Goal: Transaction & Acquisition: Obtain resource

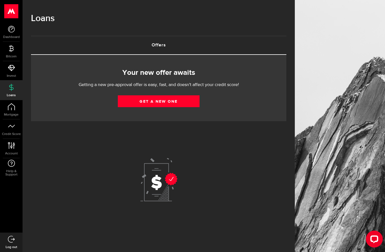
click at [185, 100] on link "Get a new one" at bounding box center [159, 101] width 82 height 12
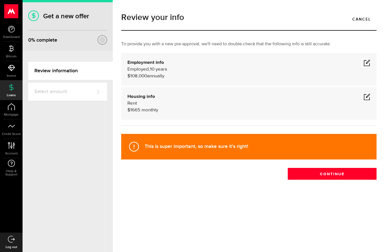
click at [367, 66] on span at bounding box center [366, 62] width 7 height 7
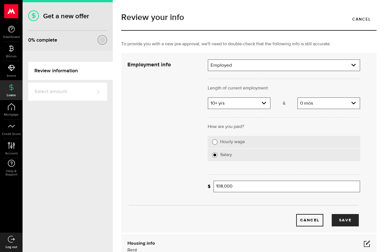
click at [352, 68] on select "Employment type Employed [DEMOGRAPHIC_DATA] Pension Maternity Leave Disability …" at bounding box center [283, 66] width 151 height 12
select select "Pension"
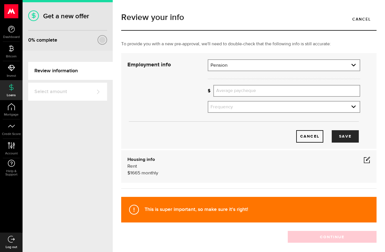
click at [262, 91] on input "Average paycheque" at bounding box center [286, 91] width 147 height 12
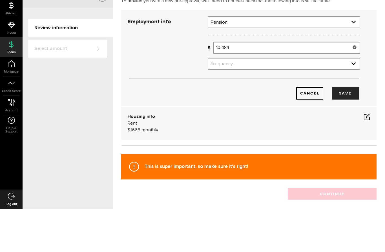
scroll to position [23, 0]
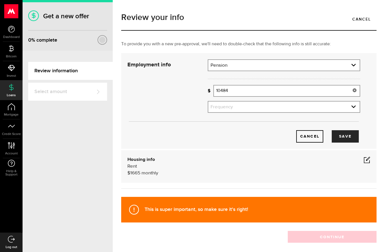
click at [352, 102] on select "Frequency Weekly Bi-weekly Monthly Semi-monthly" at bounding box center [283, 108] width 151 height 12
type input "10,484"
select select "monthly"
click at [349, 130] on button "Save" at bounding box center [344, 136] width 27 height 12
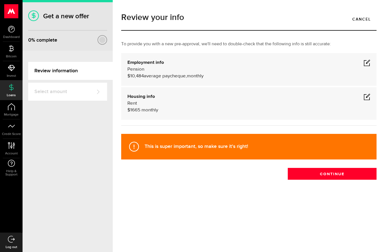
click at [365, 93] on span at bounding box center [366, 96] width 7 height 7
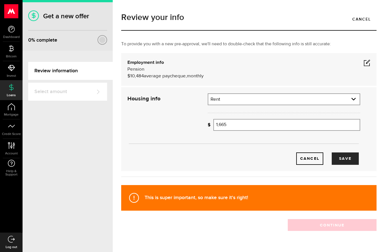
click at [252, 119] on input "1,665" at bounding box center [286, 125] width 147 height 12
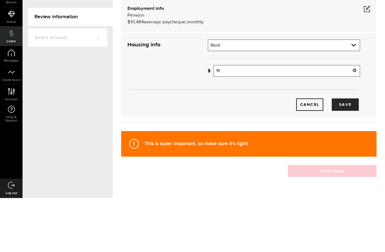
type input "1"
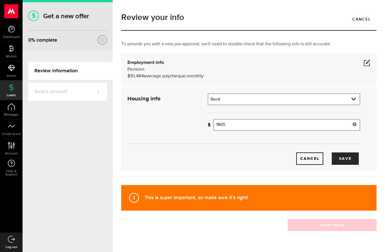
click at [349, 153] on button "Save" at bounding box center [344, 159] width 27 height 12
type input "1,865"
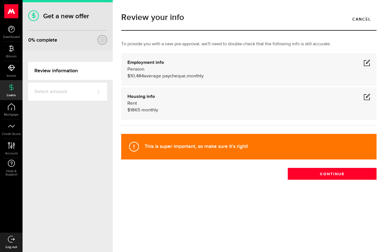
click at [340, 168] on button "Continue" at bounding box center [331, 174] width 89 height 12
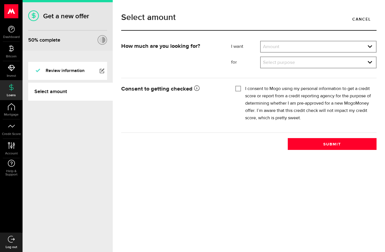
click at [370, 47] on select "Amount $500 $1000 $2000 $3000 $4000 $5000 $6000 $7000 $8000 $9000 $10000 $11000…" at bounding box center [317, 47] width 115 height 12
select select "2000"
click at [369, 61] on select "Select purpose Credit Card Refinancing/Pay Off Credit Cards Debt Consolidation …" at bounding box center [317, 63] width 115 height 12
select select "Medical/Dental Expenses"
click at [239, 88] on input "I consent to Mogo using my personal information to get a credit score or report…" at bounding box center [238, 88] width 6 height 6
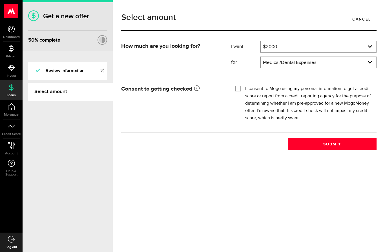
checkbox input "true"
click at [337, 146] on button "Submit" at bounding box center [331, 144] width 89 height 12
